Goal: Check status: Check status

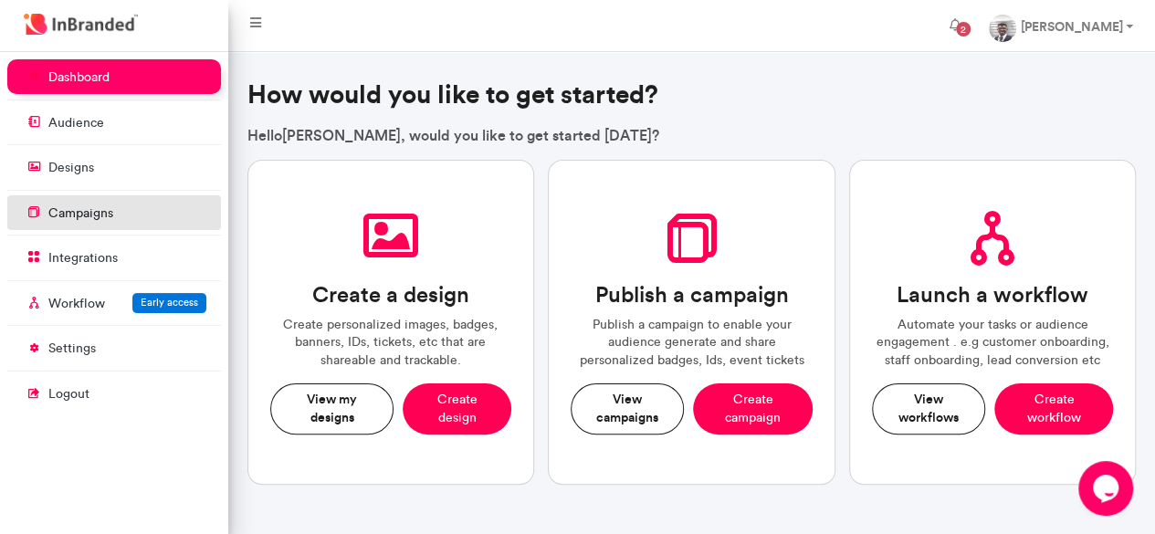
click at [82, 207] on p "campaigns" at bounding box center [80, 213] width 65 height 18
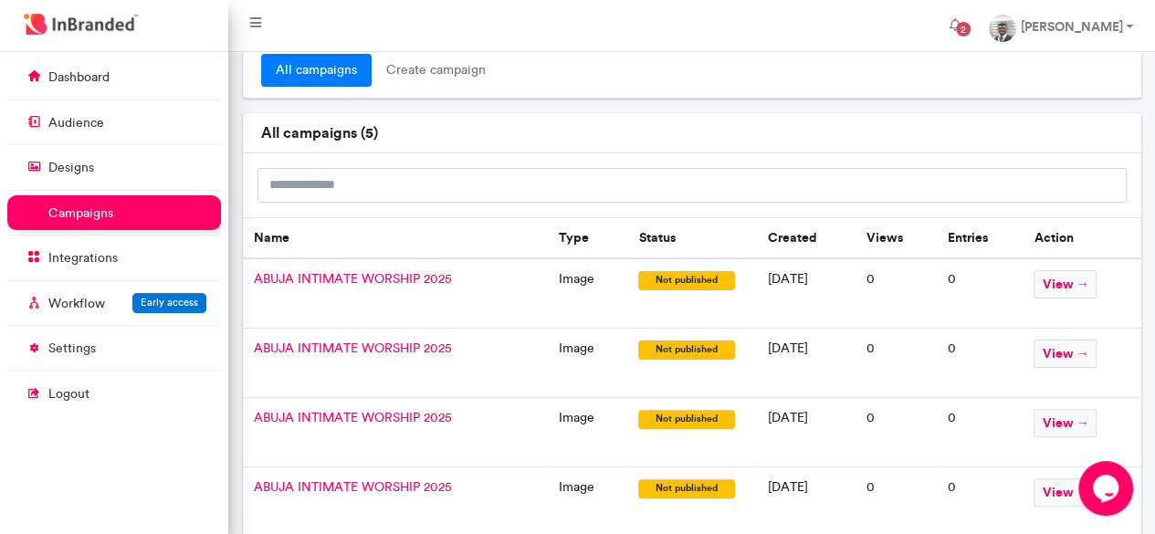
scroll to position [164, 0]
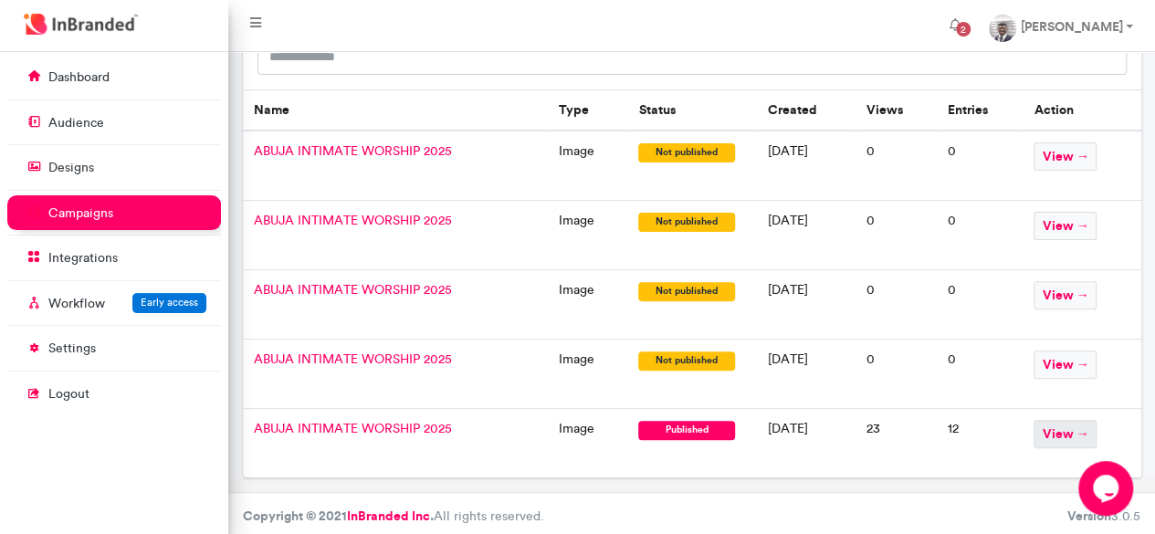
click at [1091, 430] on span "view →" at bounding box center [1064, 434] width 63 height 28
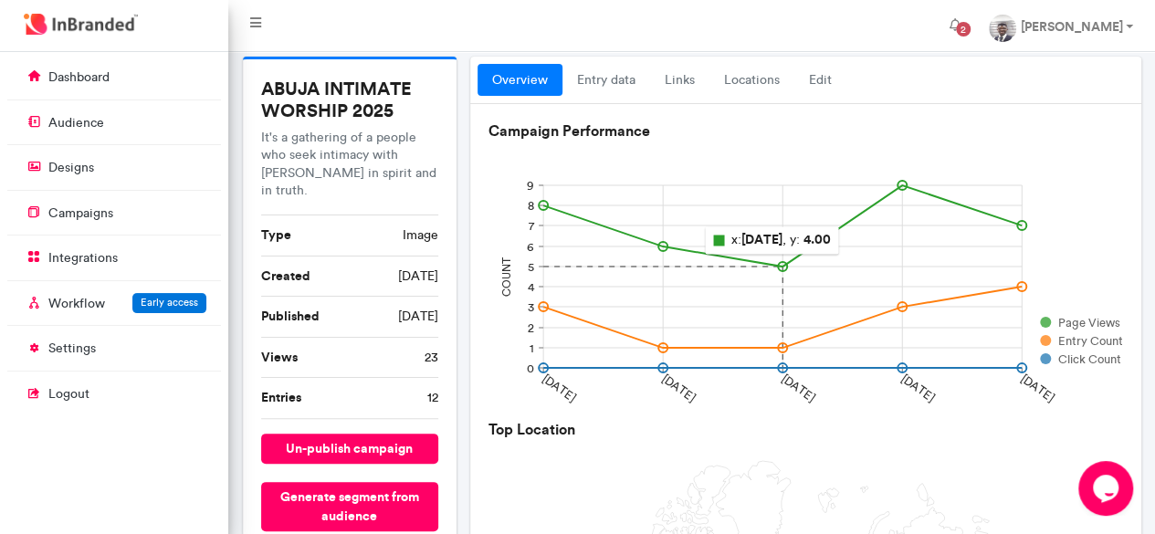
scroll to position [10, 0]
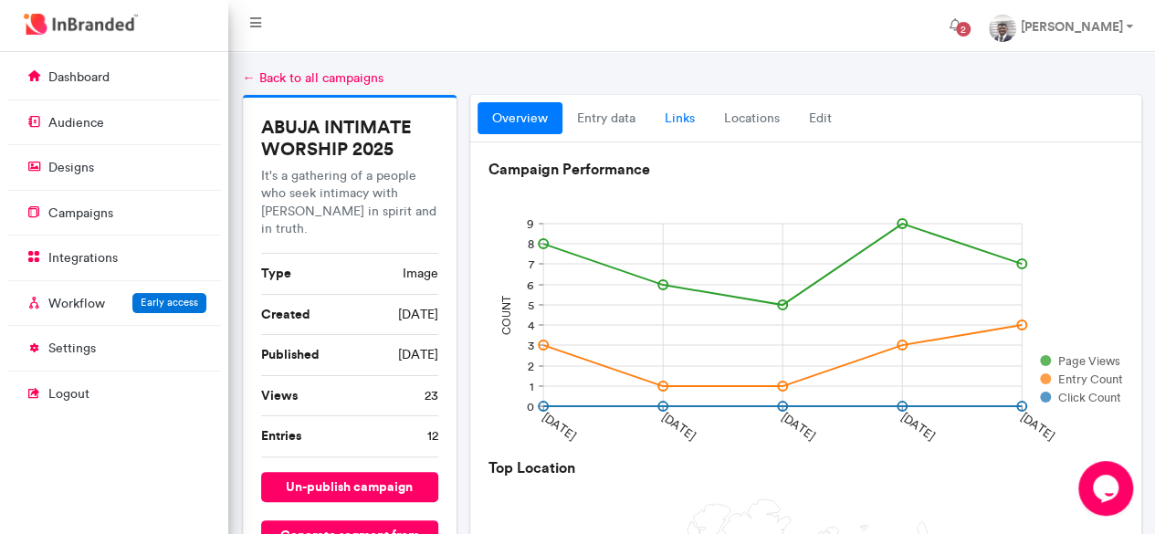
click at [682, 118] on link "links" at bounding box center [679, 118] width 59 height 33
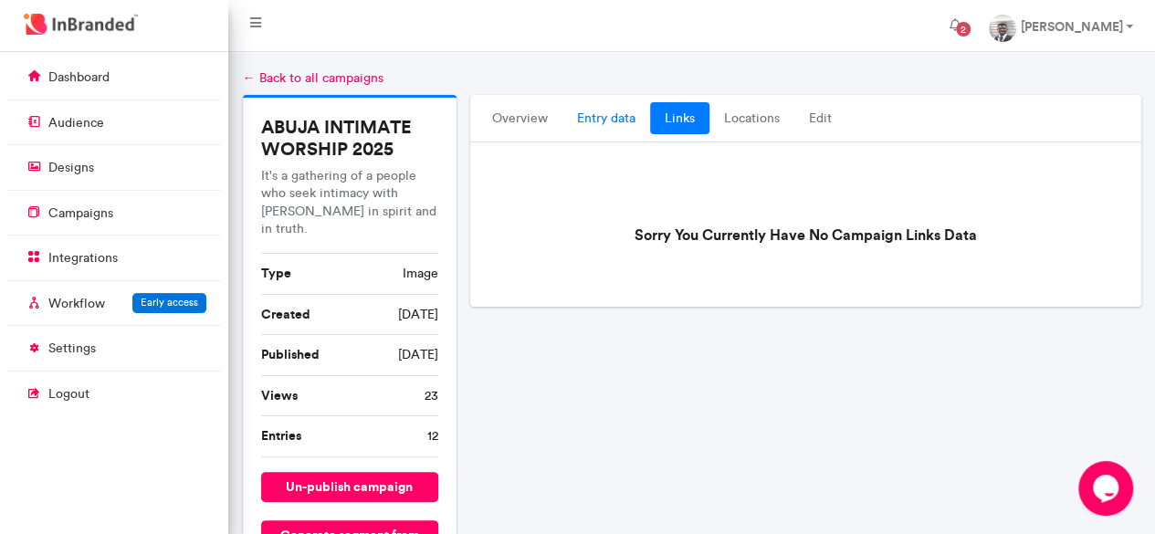
click at [609, 116] on link "entry data" at bounding box center [606, 118] width 88 height 33
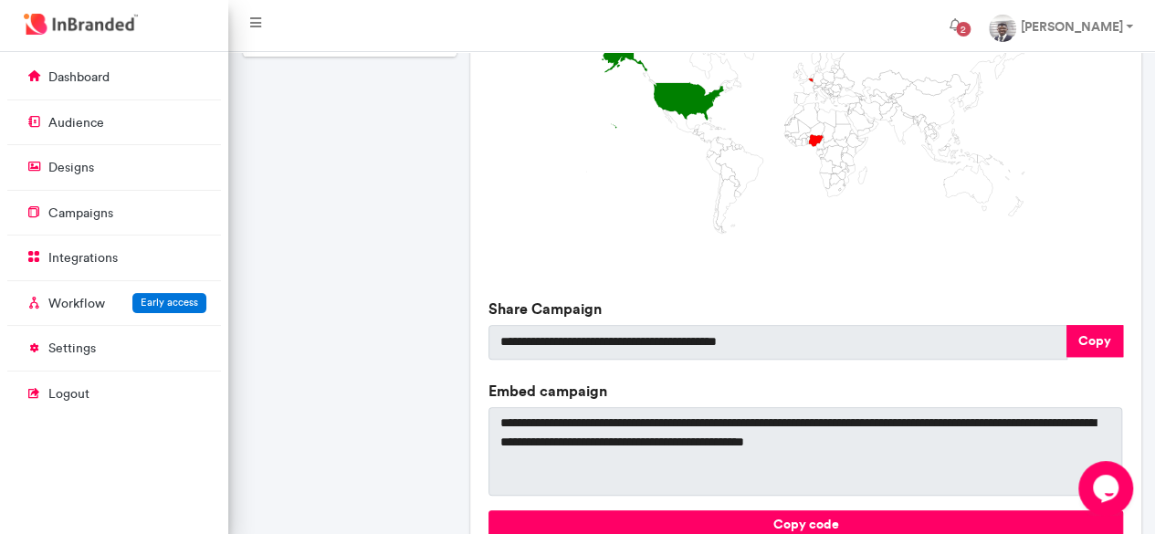
scroll to position [686, 0]
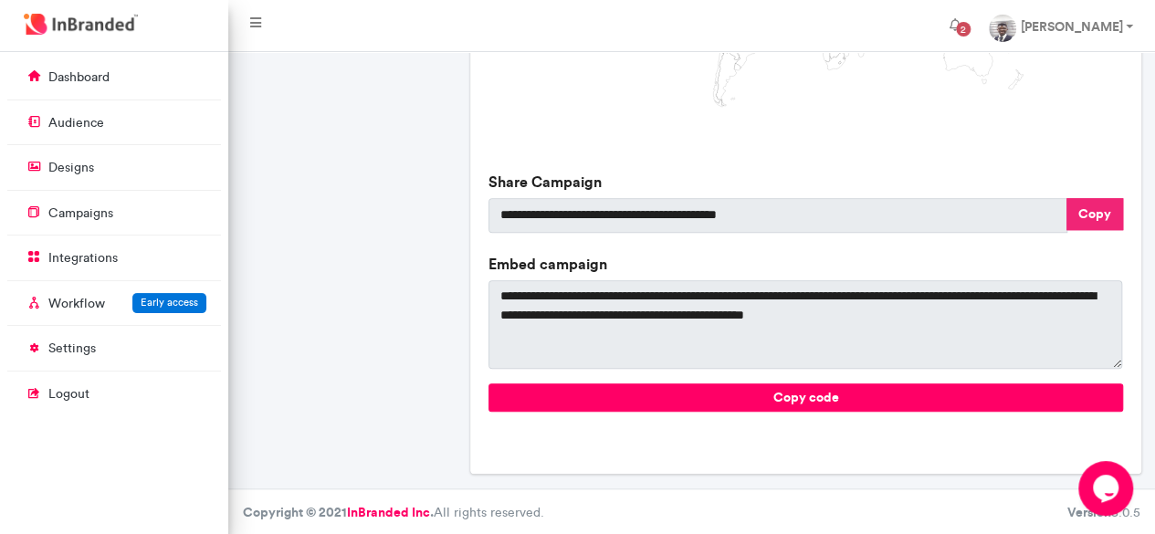
click at [1079, 218] on button "Copy" at bounding box center [1094, 214] width 57 height 32
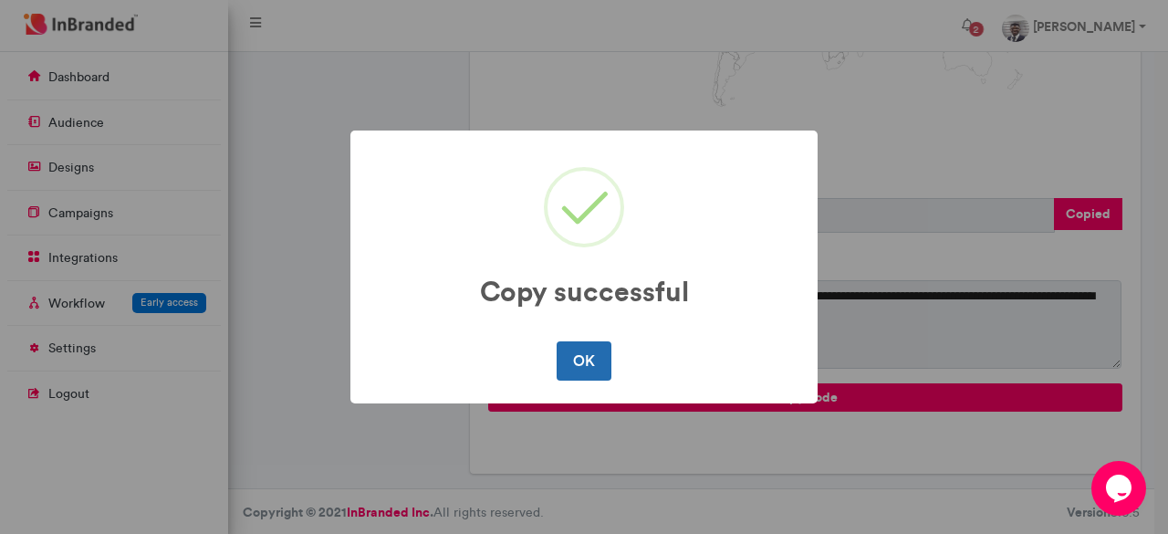
click at [584, 366] on button "OK" at bounding box center [584, 360] width 54 height 38
